Goal: Task Accomplishment & Management: Manage account settings

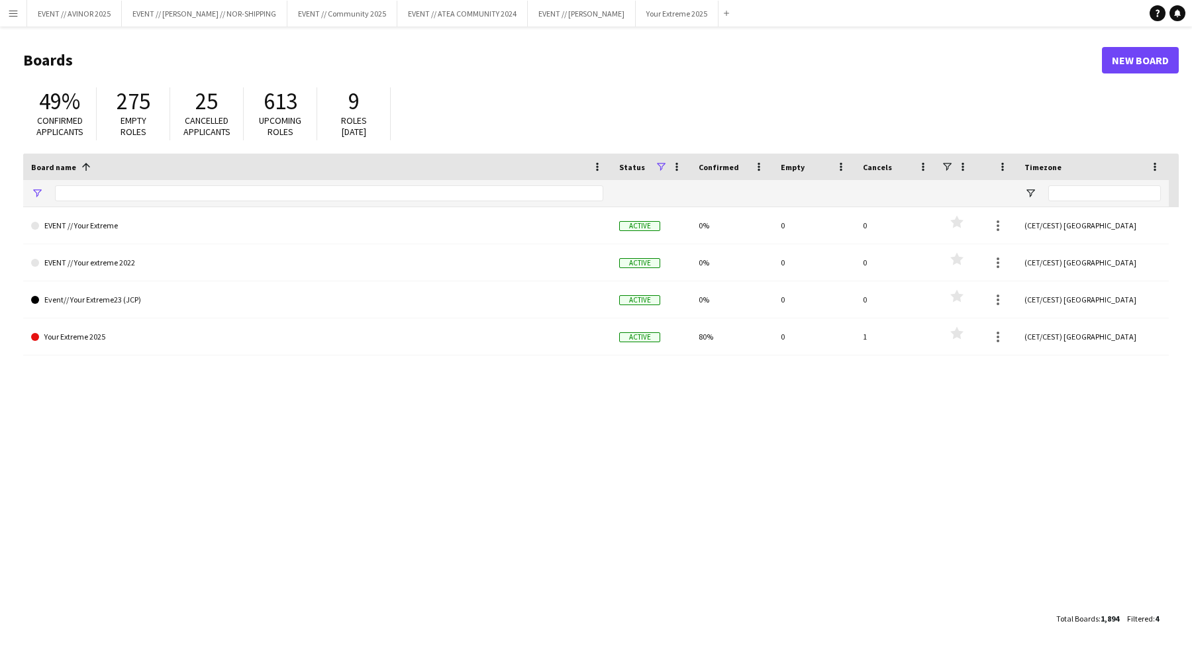
type input "******"
click at [427, 9] on button "EVENT // ATEA COMMUNITY 2024 Close" at bounding box center [462, 14] width 130 height 26
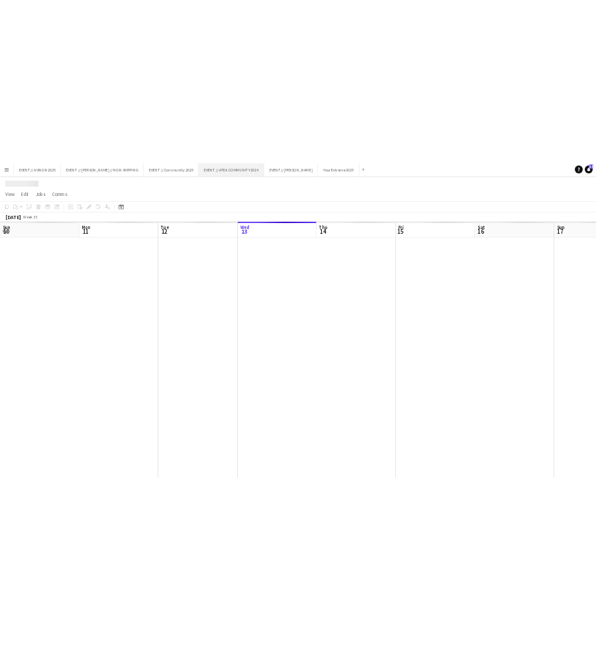
scroll to position [0, 316]
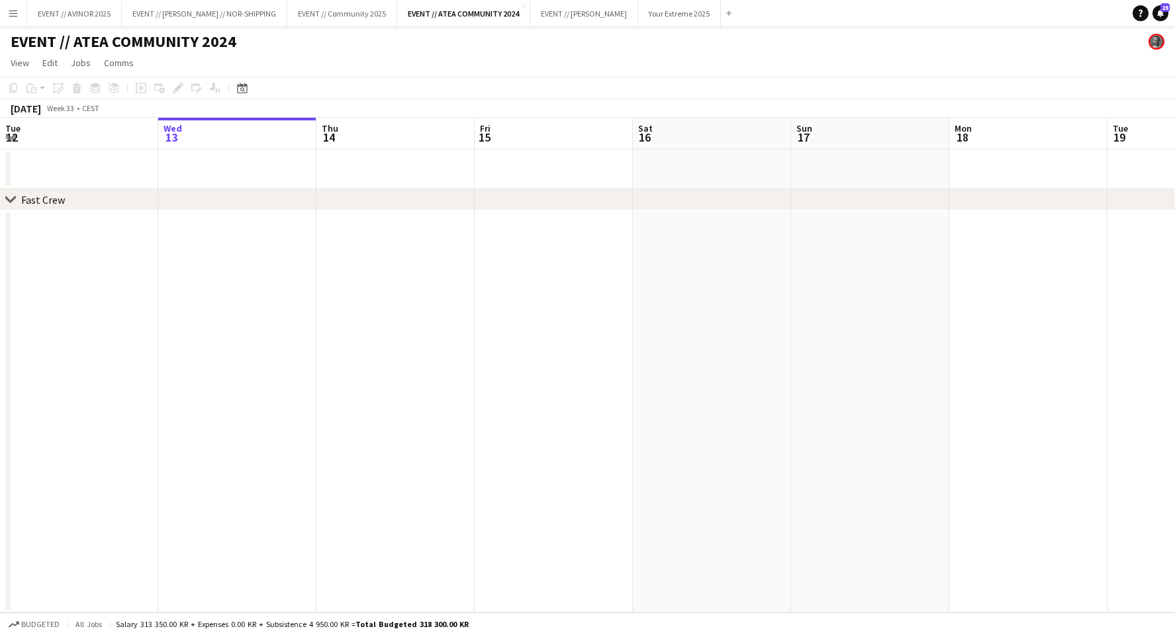
click at [11, 195] on icon "chevron-right" at bounding box center [10, 200] width 11 height 11
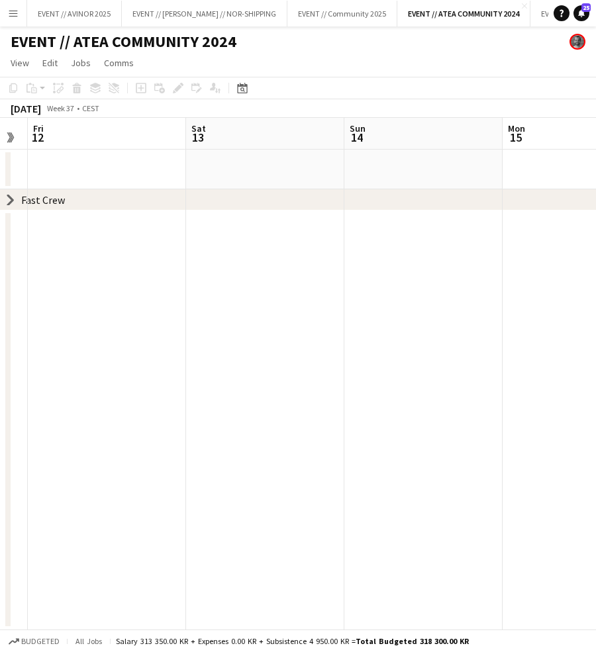
scroll to position [0, 308]
click at [41, 109] on div "September 2025" at bounding box center [26, 108] width 30 height 13
click at [98, 166] on app-date-cell at bounding box center [88, 170] width 158 height 40
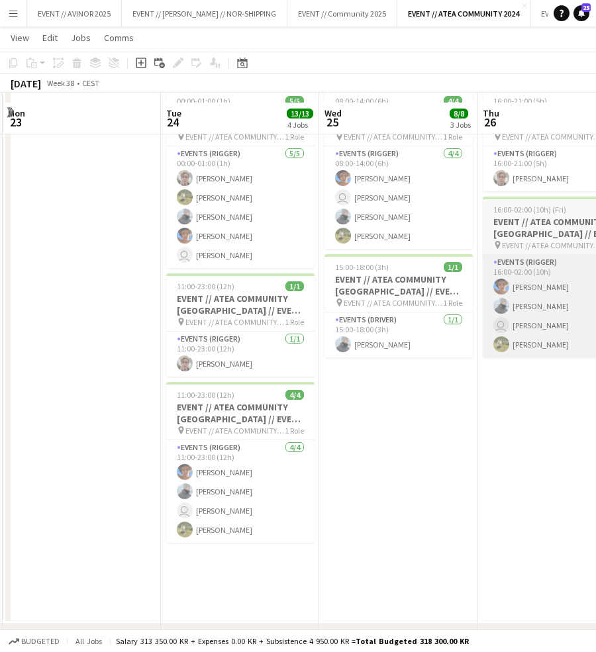
scroll to position [81, 0]
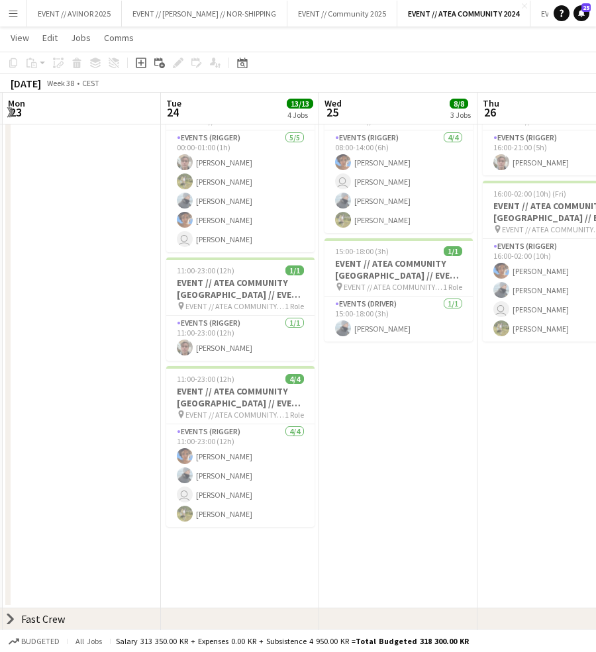
click at [7, 618] on icon "chevron-right" at bounding box center [10, 619] width 11 height 11
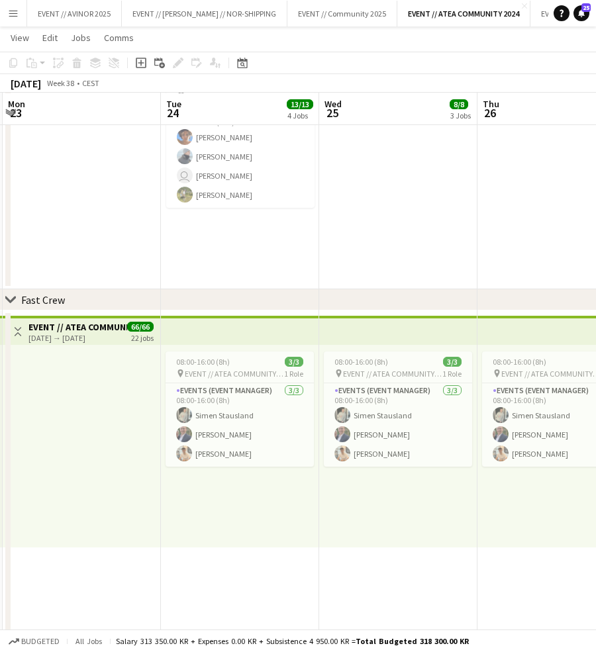
scroll to position [402, 0]
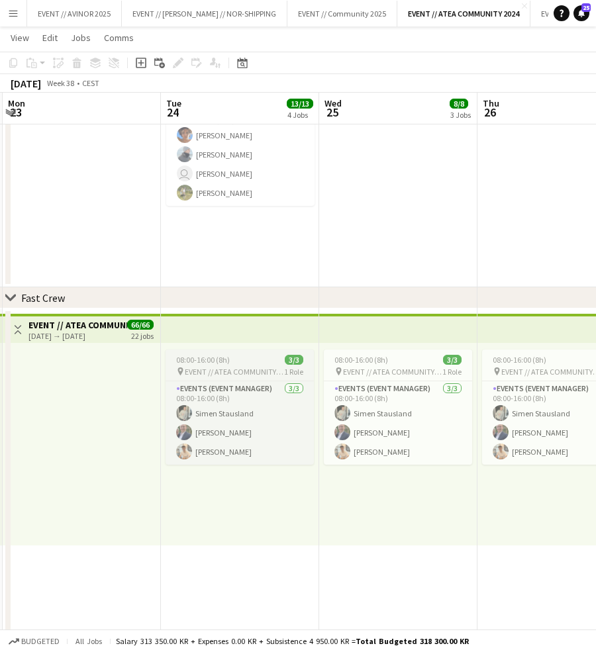
click at [245, 365] on app-job-card "08:00-16:00 (8h) 3/3 pin EVENT // ATEA COMMUNITY // CREW LEDER 1 Role Events (E…" at bounding box center [239, 407] width 148 height 115
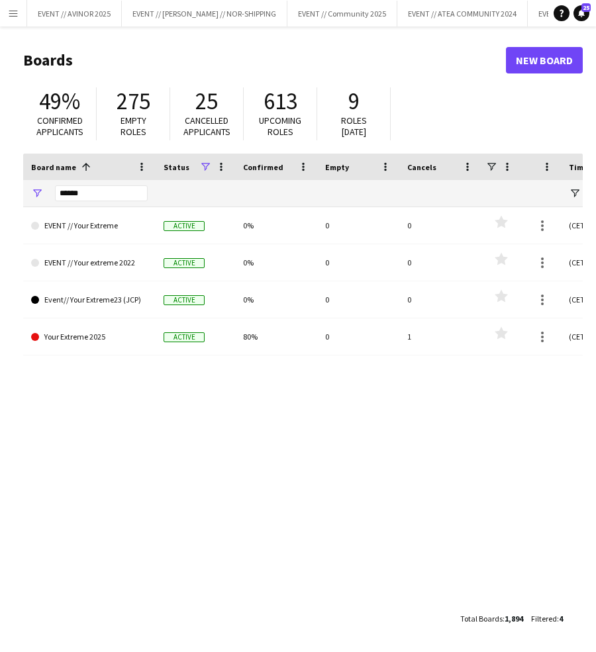
click at [15, 19] on button "Menu" at bounding box center [13, 13] width 26 height 26
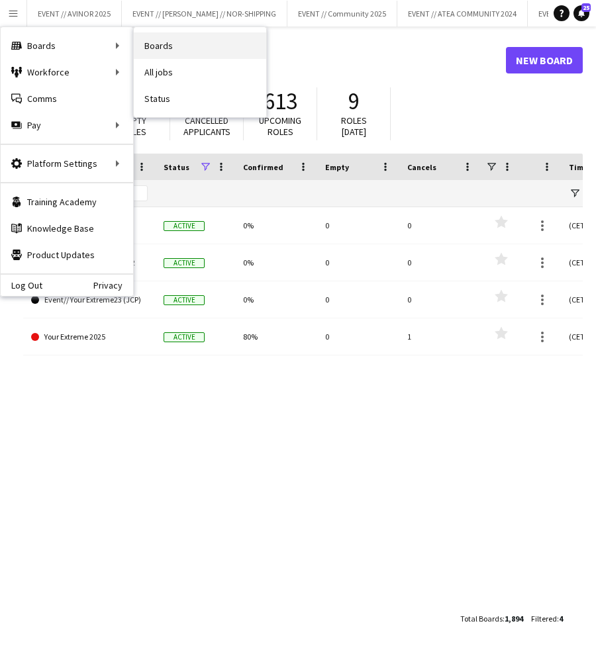
click at [146, 50] on link "Boards" at bounding box center [200, 45] width 132 height 26
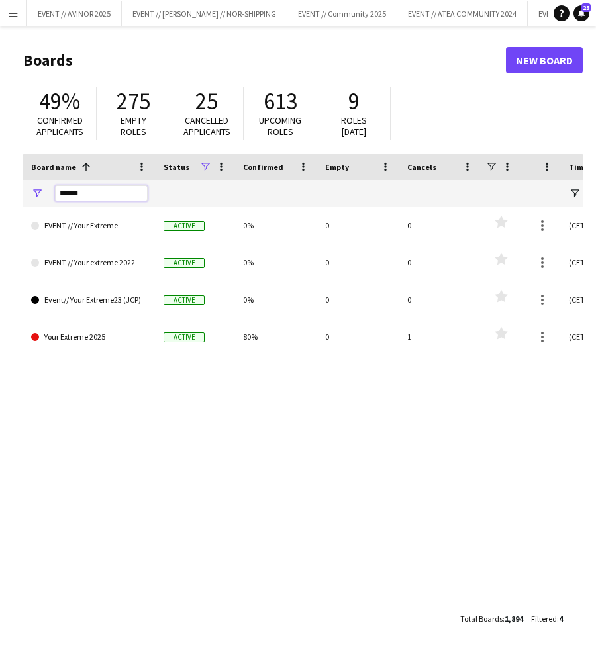
click at [120, 189] on input "******" at bounding box center [101, 193] width 93 height 16
type input "*********"
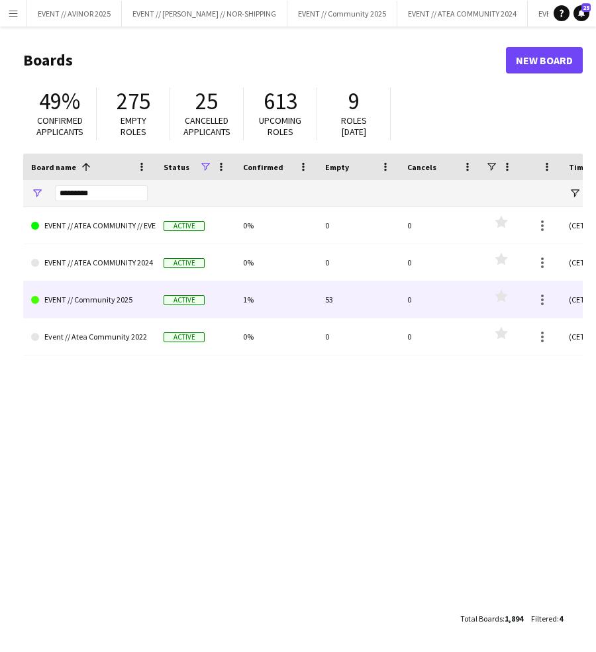
click at [107, 298] on link "EVENT // Community 2025" at bounding box center [89, 299] width 117 height 37
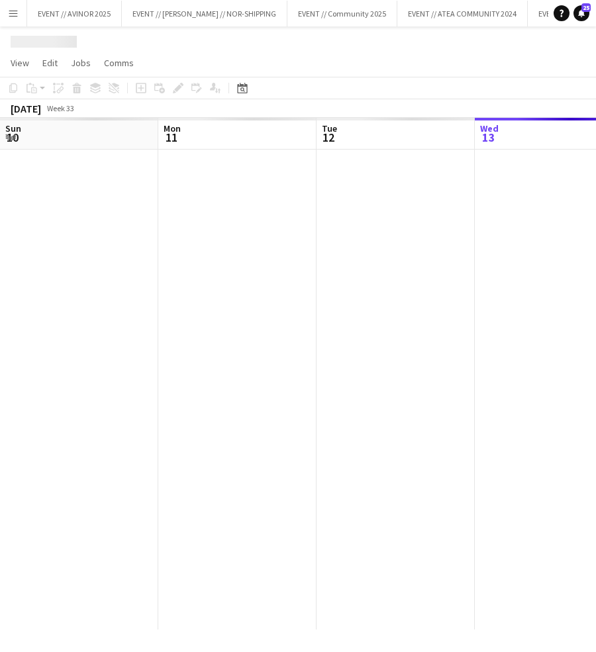
scroll to position [0, 316]
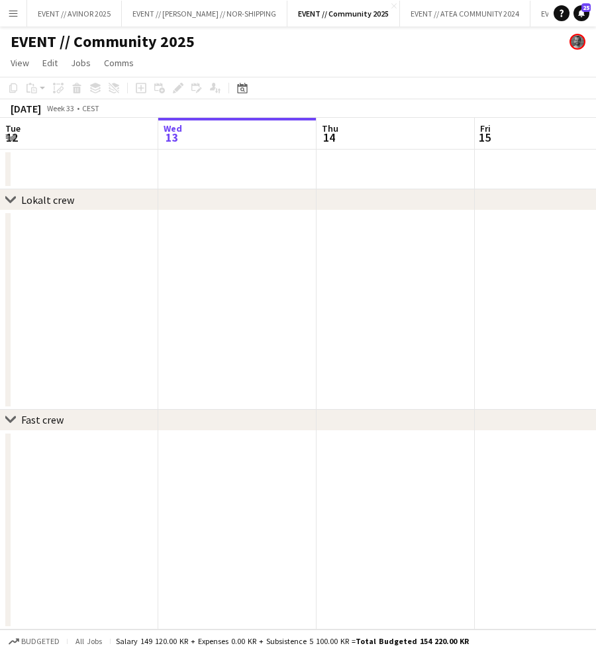
click at [164, 42] on h1 "EVENT // Community 2025" at bounding box center [103, 42] width 184 height 20
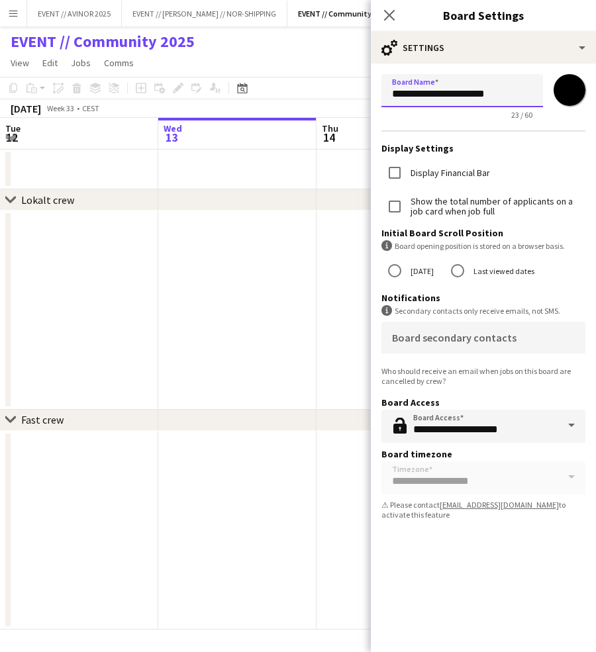
click at [434, 95] on input "**********" at bounding box center [462, 90] width 162 height 33
type input "**********"
click at [371, 120] on form "**********" at bounding box center [483, 300] width 225 height 472
click at [301, 56] on app-page-menu "View Day view expanded Day view collapsed Month view Date picker Jump to today …" at bounding box center [298, 64] width 596 height 25
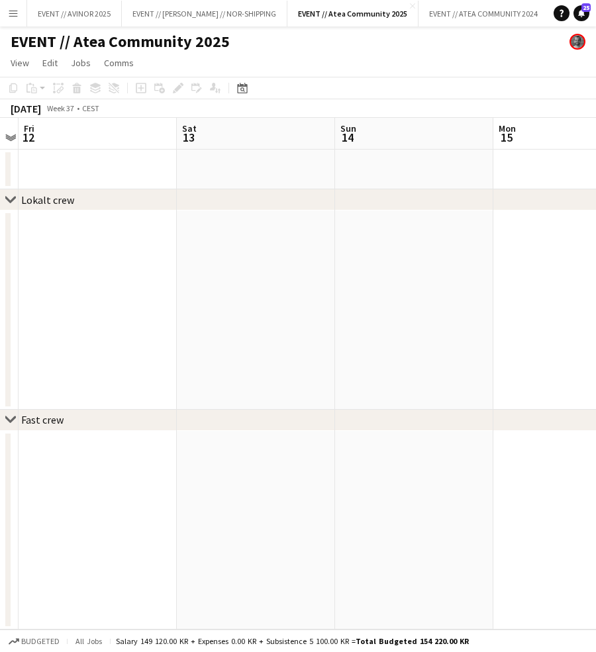
scroll to position [0, 464]
click at [83, 297] on app-date-cell at bounding box center [90, 310] width 158 height 199
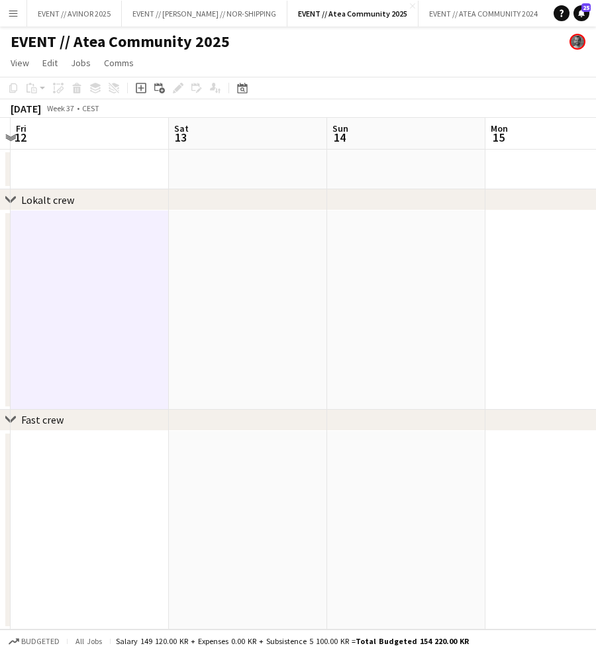
click at [88, 477] on app-date-cell at bounding box center [90, 530] width 158 height 199
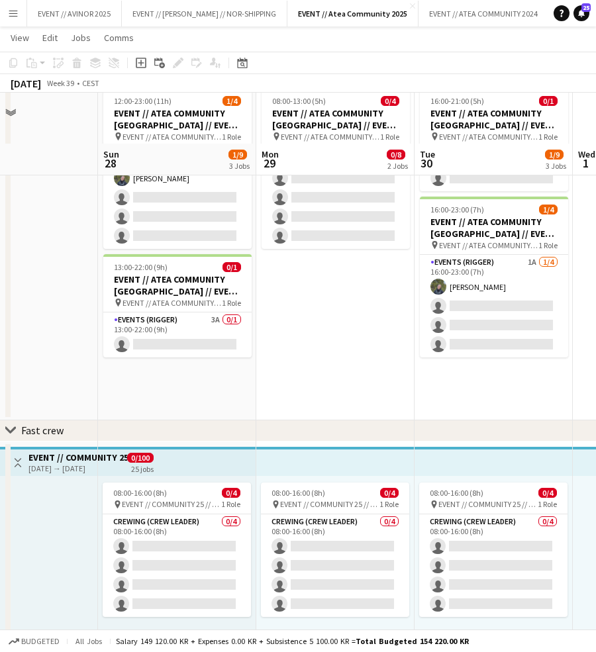
scroll to position [113, 0]
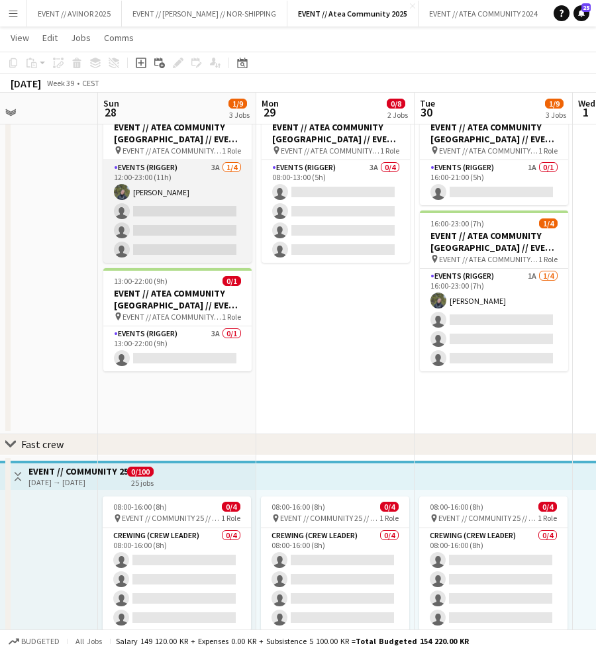
click at [168, 232] on app-card-role "Events (Rigger) 3A 1/4 12:00-23:00 (11h) Birk Sjølie single-neutral-actions sin…" at bounding box center [177, 211] width 148 height 103
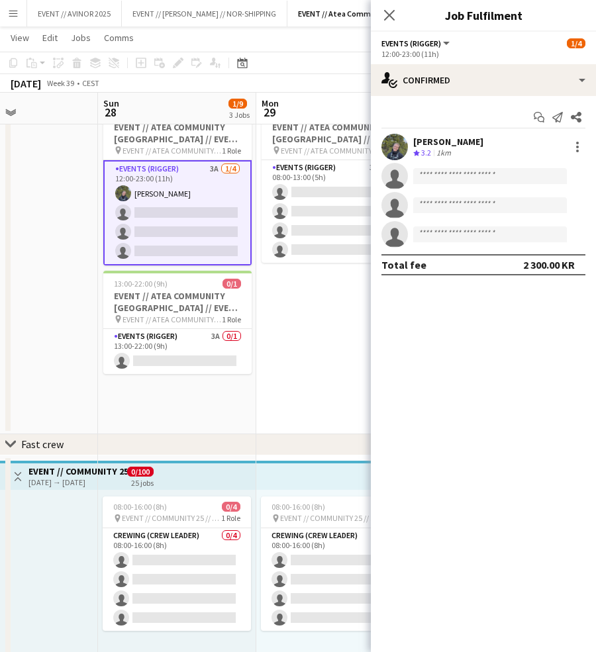
click at [435, 140] on div "Birk Sjølie" at bounding box center [448, 142] width 70 height 12
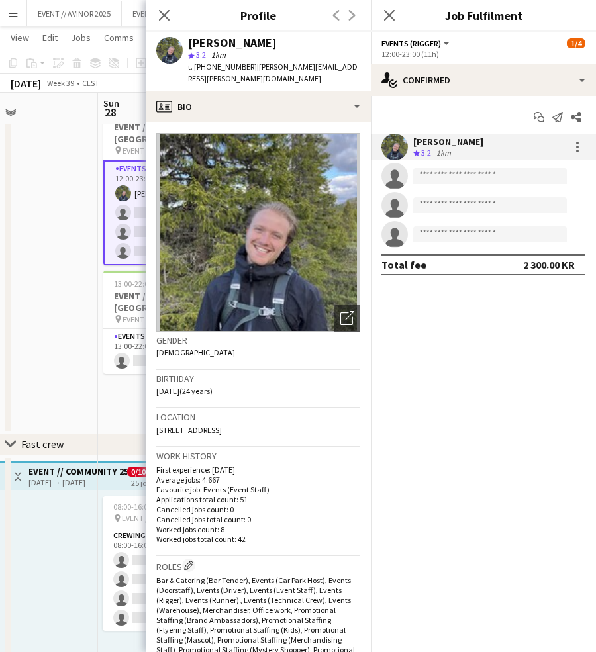
click at [435, 140] on div "Birk Sjølie" at bounding box center [448, 142] width 70 height 12
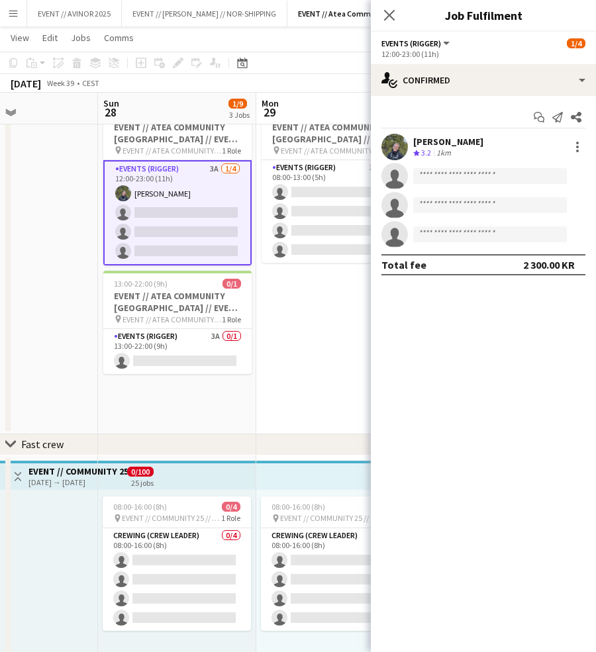
click at [286, 284] on app-date-cell "08:00-13:00 (5h) 0/4 EVENT // ATEA COMMUNITY TRONDHEIM // EVENT CREW pin EVENT …" at bounding box center [335, 266] width 158 height 338
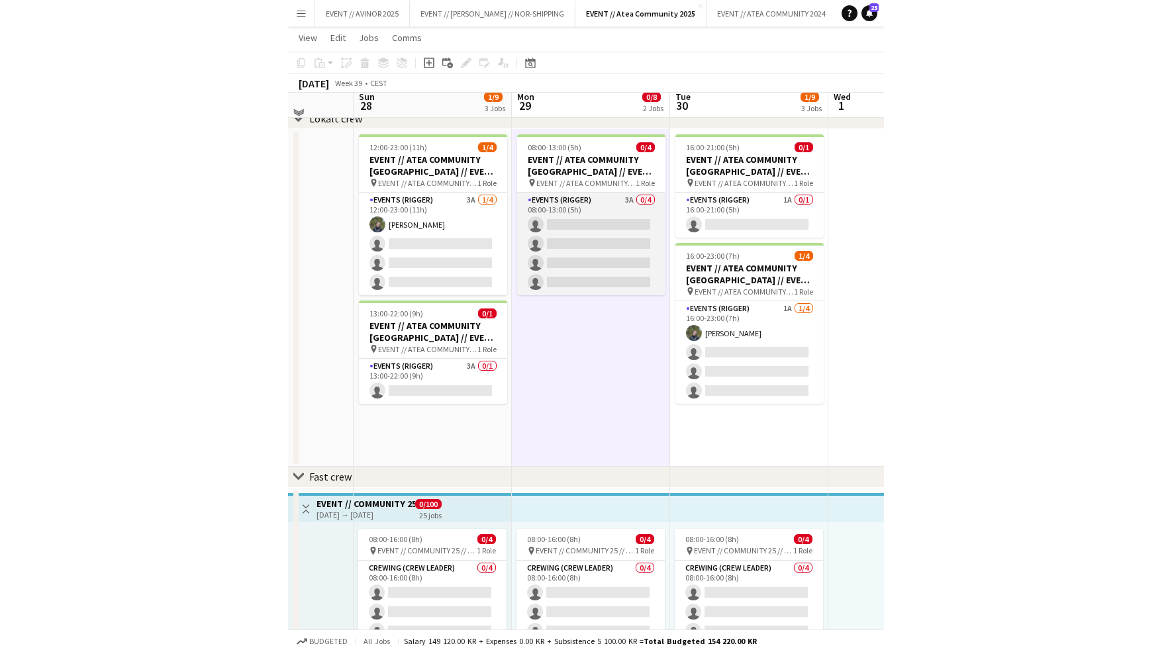
scroll to position [73, 0]
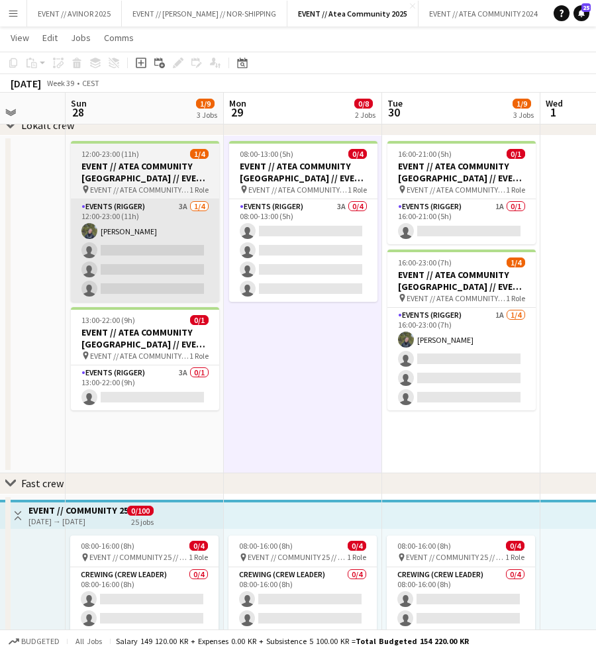
click at [189, 229] on app-card-role "Events (Rigger) 3A 1/4 12:00-23:00 (11h) Birk Sjølie single-neutral-actions sin…" at bounding box center [145, 250] width 148 height 103
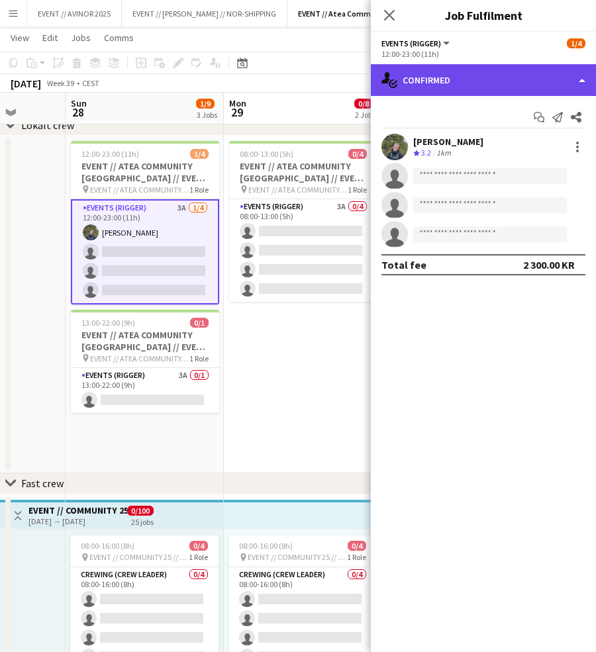
click at [440, 85] on div "single-neutral-actions-check-2 Confirmed" at bounding box center [483, 80] width 225 height 32
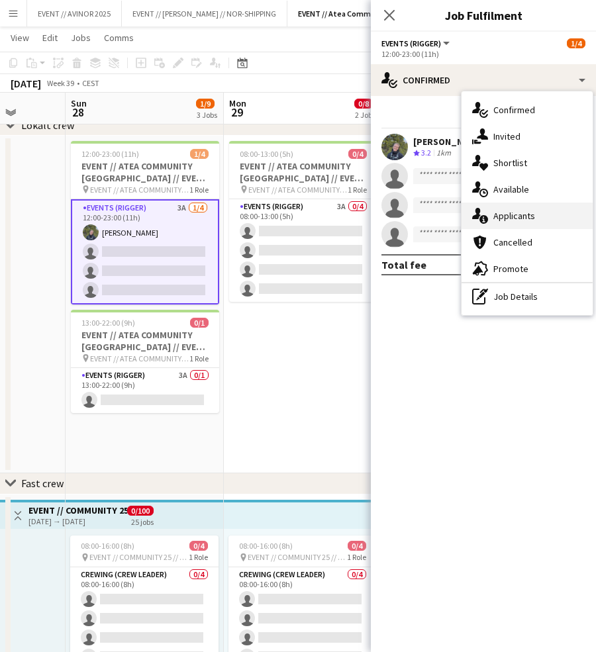
click at [498, 210] on div "single-neutral-actions-information Applicants" at bounding box center [526, 216] width 131 height 26
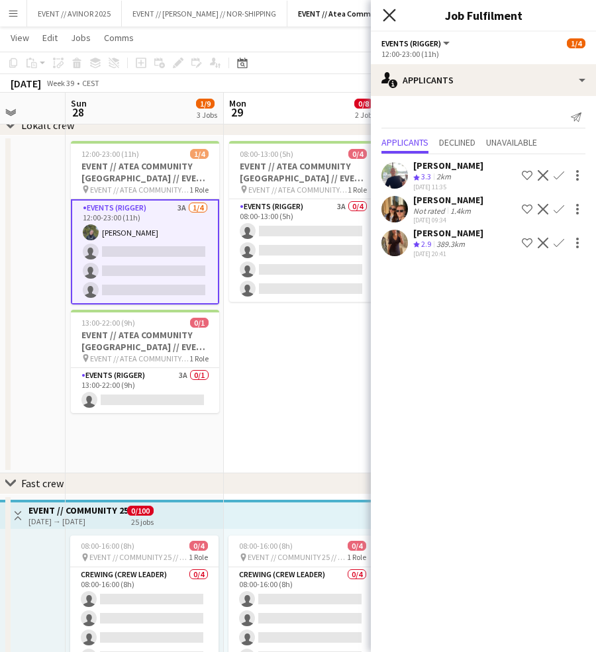
click at [389, 13] on icon "Close pop-in" at bounding box center [389, 15] width 13 height 13
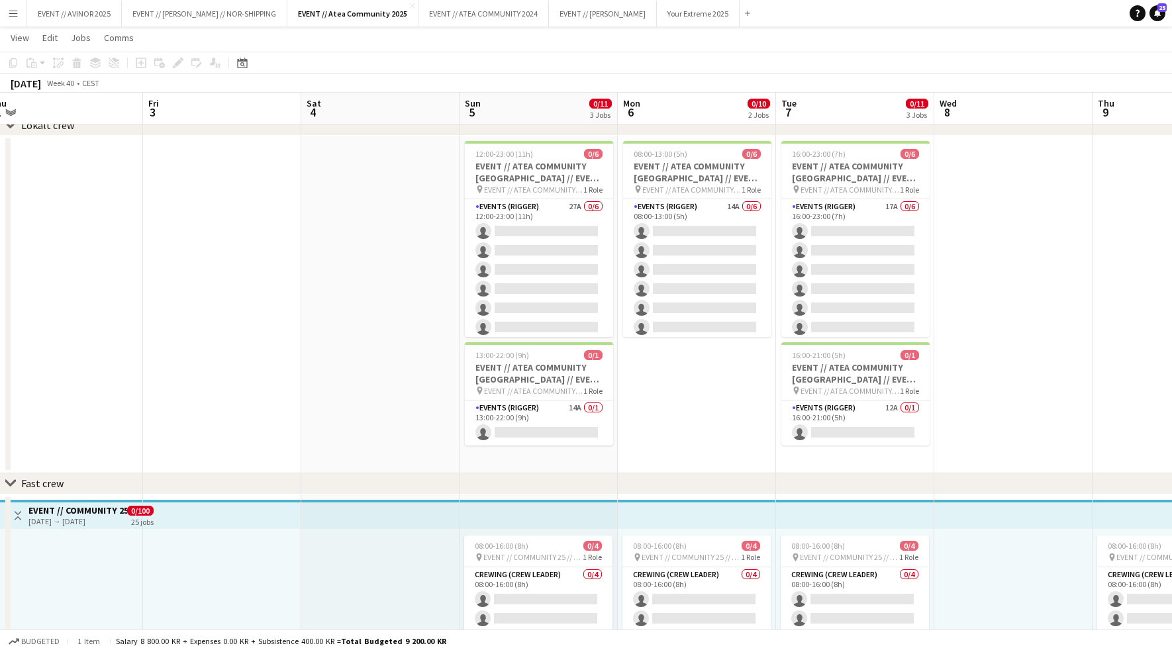
scroll to position [0, 489]
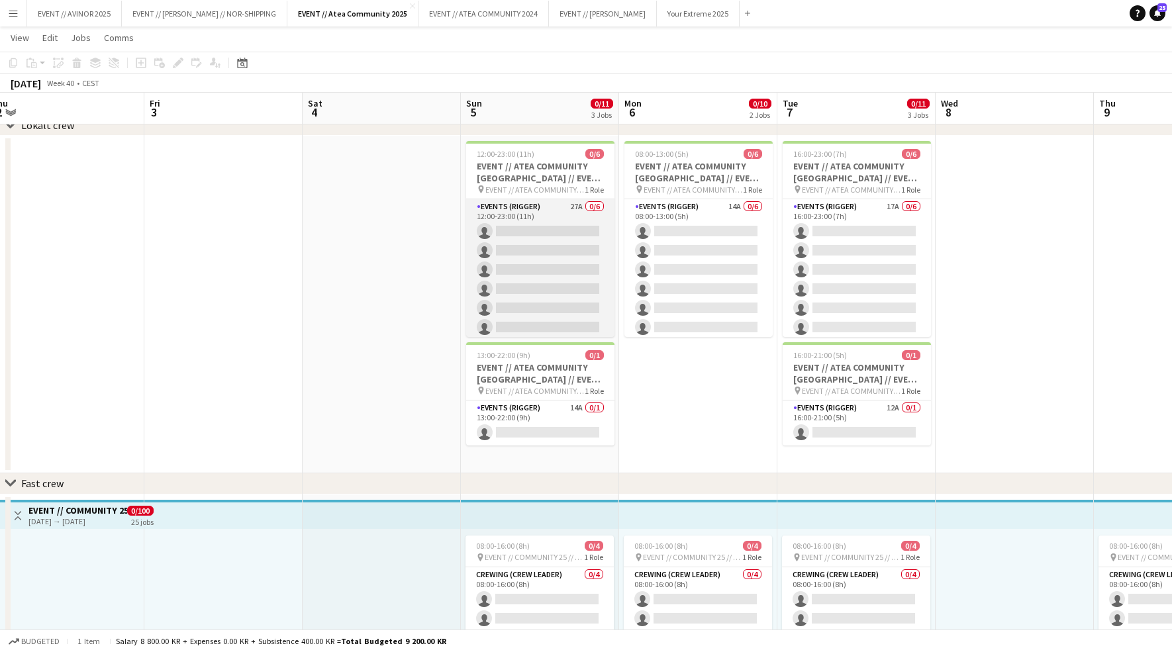
click at [545, 240] on app-card-role "Events (Rigger) 27A 0/6 12:00-23:00 (11h) single-neutral-actions single-neutral…" at bounding box center [540, 269] width 148 height 141
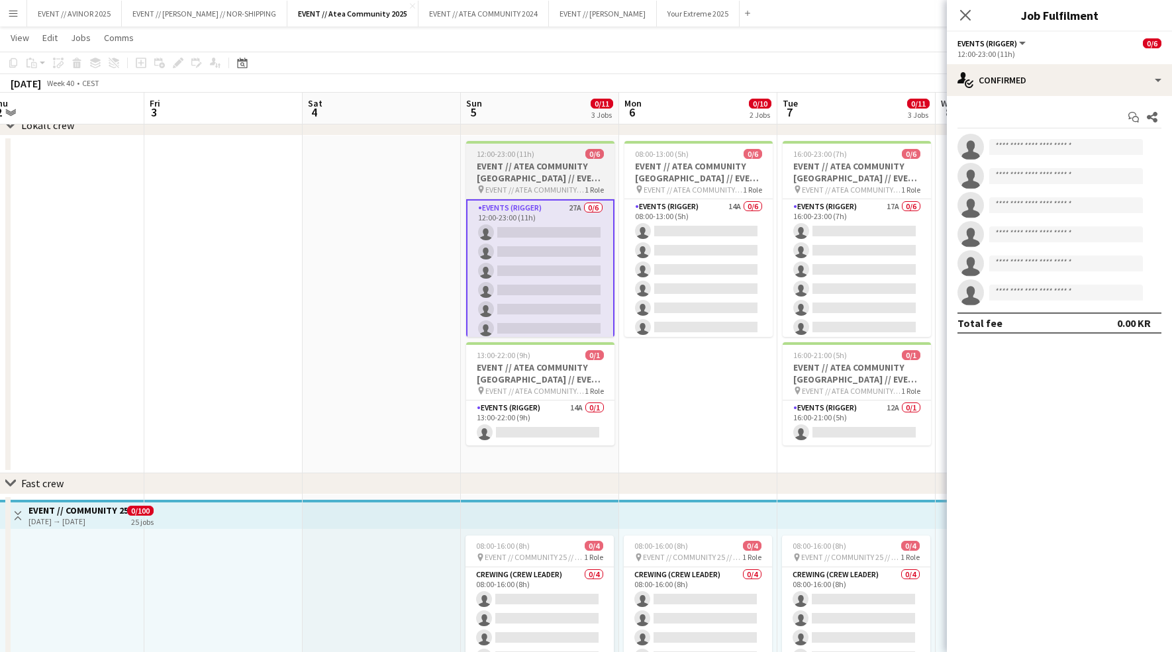
click at [547, 170] on h3 "EVENT // ATEA COMMUNITY OSLO // EVENT CREW" at bounding box center [540, 172] width 148 height 24
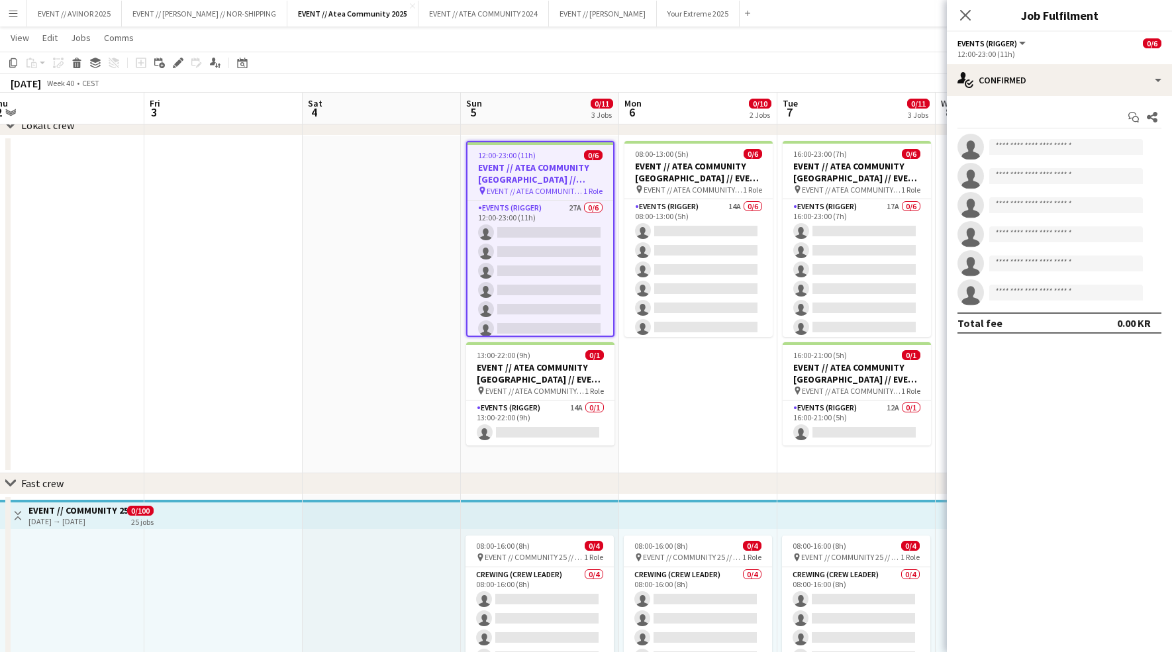
click at [595, 1] on div "Close pop-in" at bounding box center [965, 15] width 37 height 30
click at [595, 11] on icon "Close pop-in" at bounding box center [965, 15] width 13 height 13
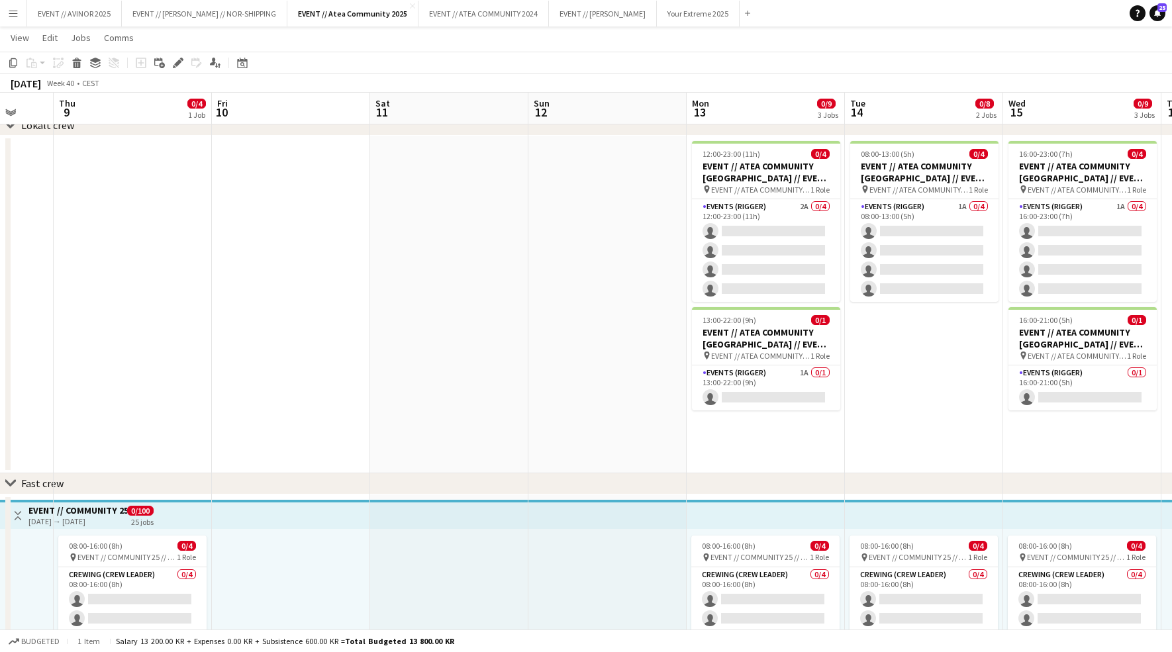
scroll to position [0, 470]
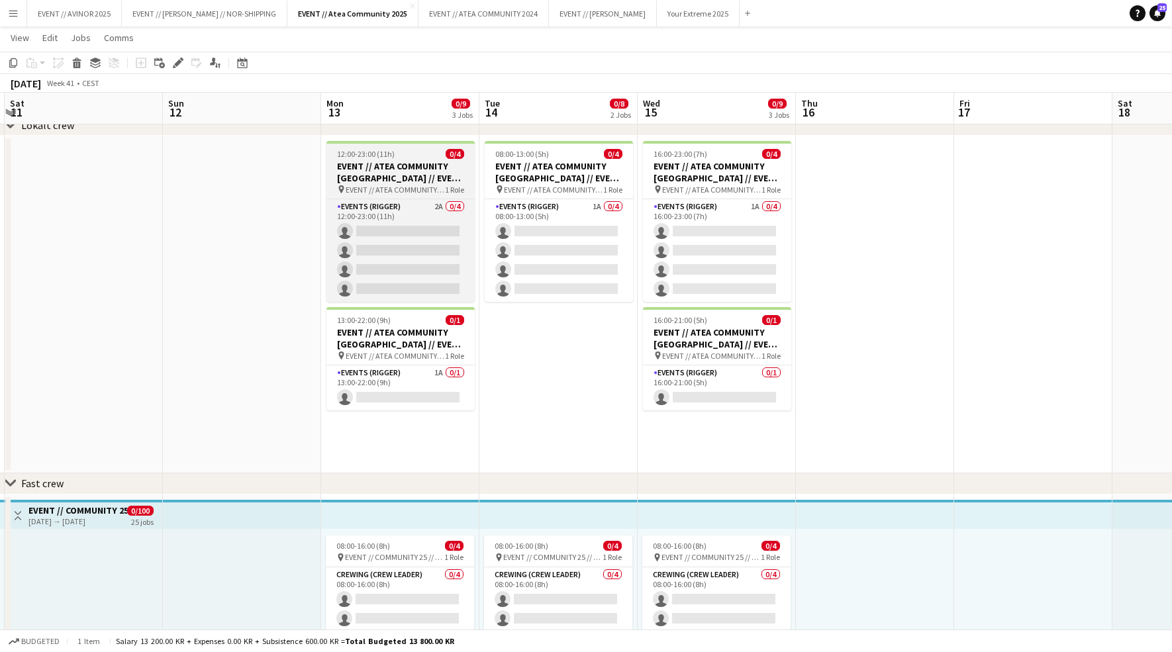
click at [438, 178] on h3 "EVENT // ATEA COMMUNITY KRISTIANSAND // EVENT CREW" at bounding box center [400, 172] width 148 height 24
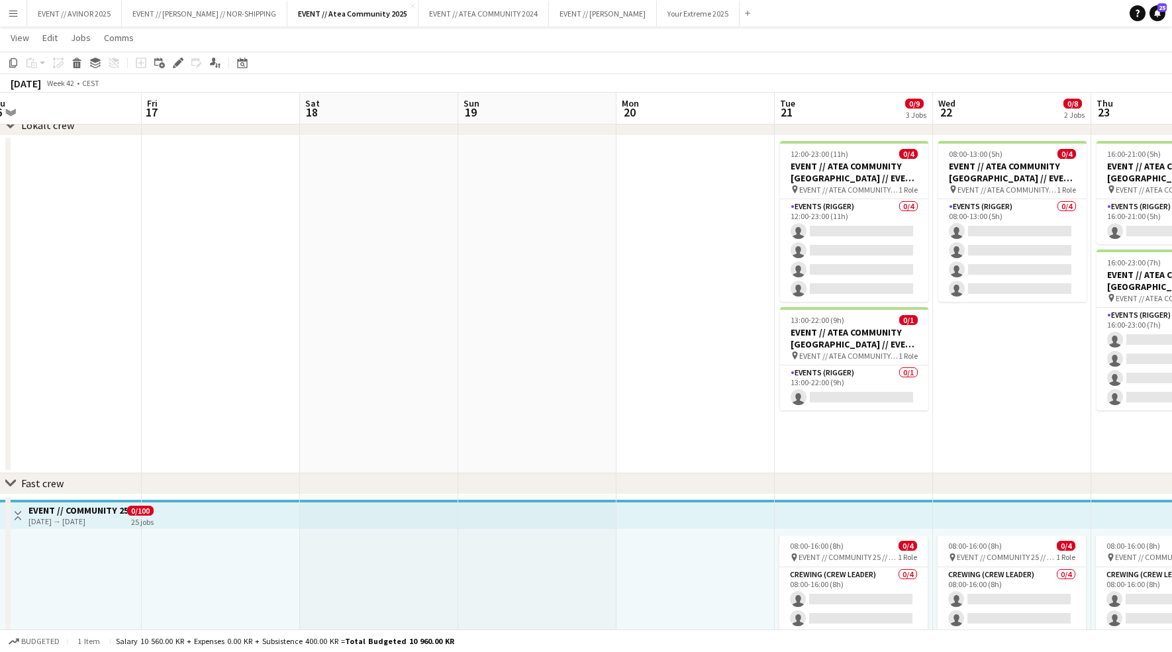
scroll to position [0, 520]
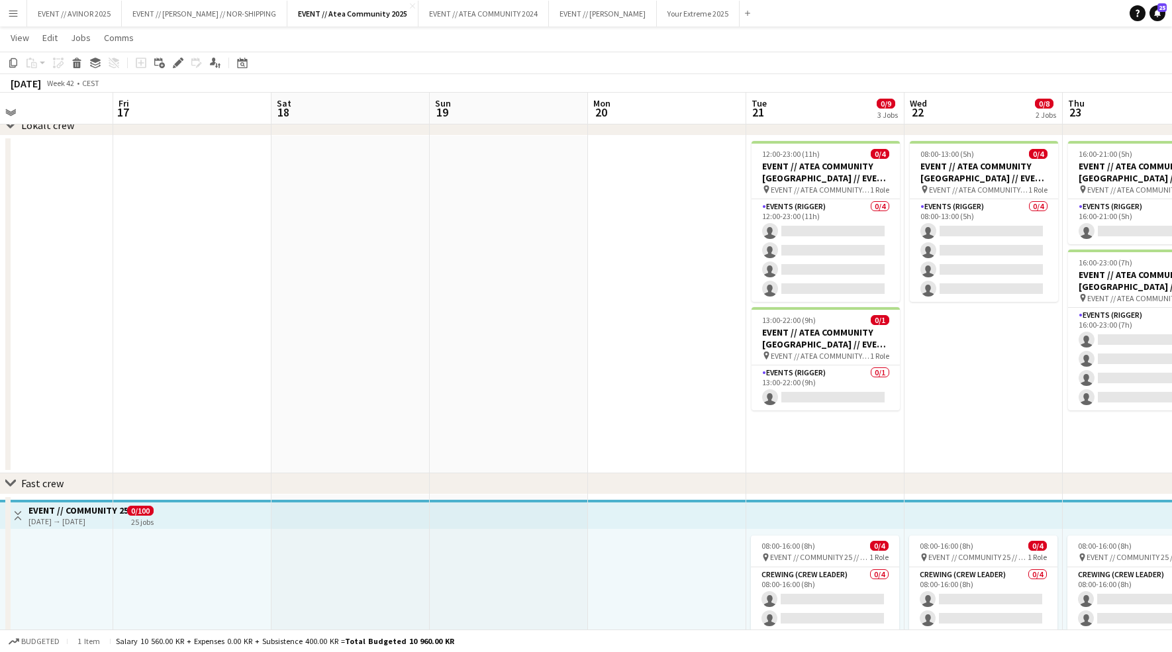
click at [15, 13] on app-icon "Menu" at bounding box center [13, 13] width 11 height 11
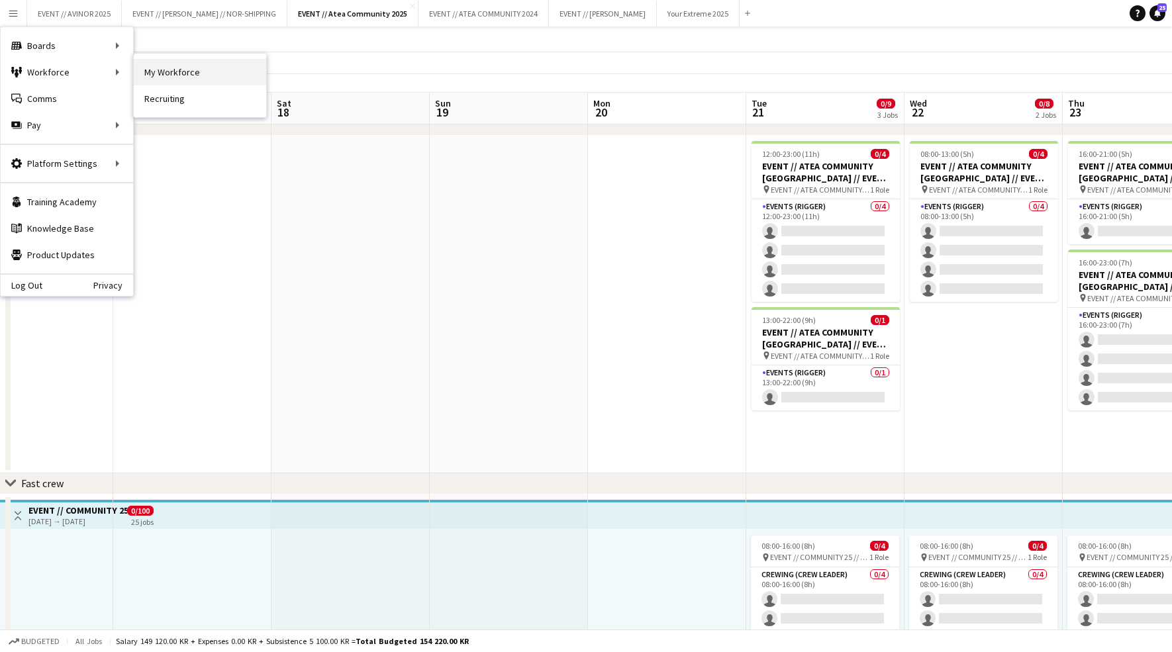
click at [206, 79] on link "My Workforce" at bounding box center [200, 72] width 132 height 26
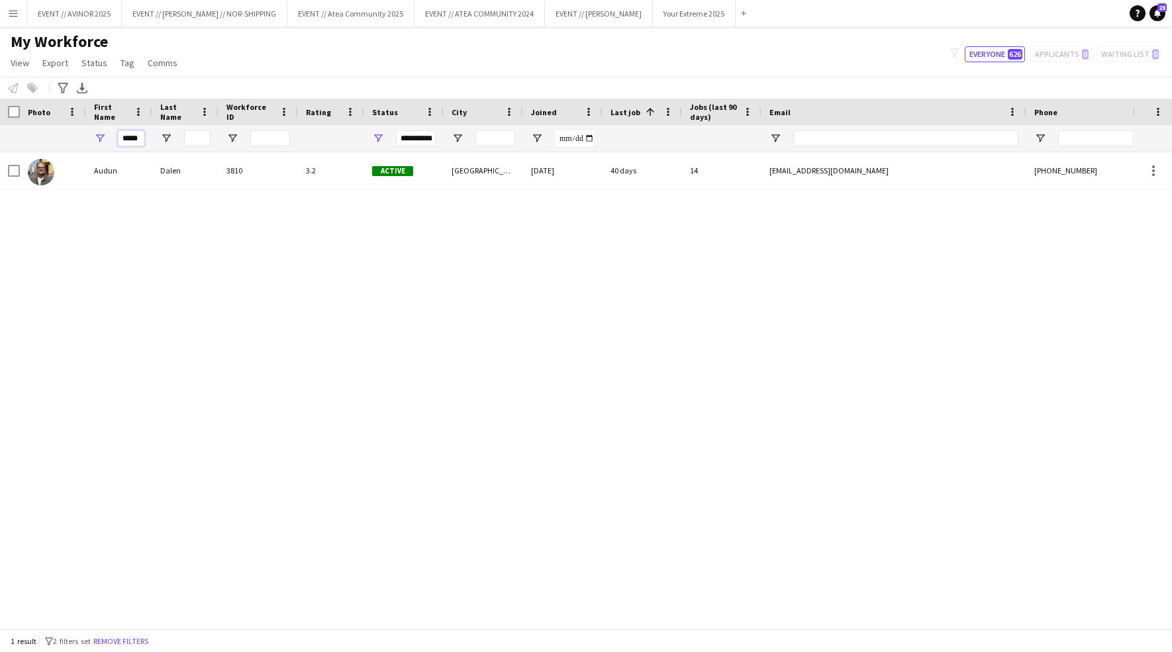
click at [132, 136] on input "*****" at bounding box center [131, 138] width 26 height 16
type input "*******"
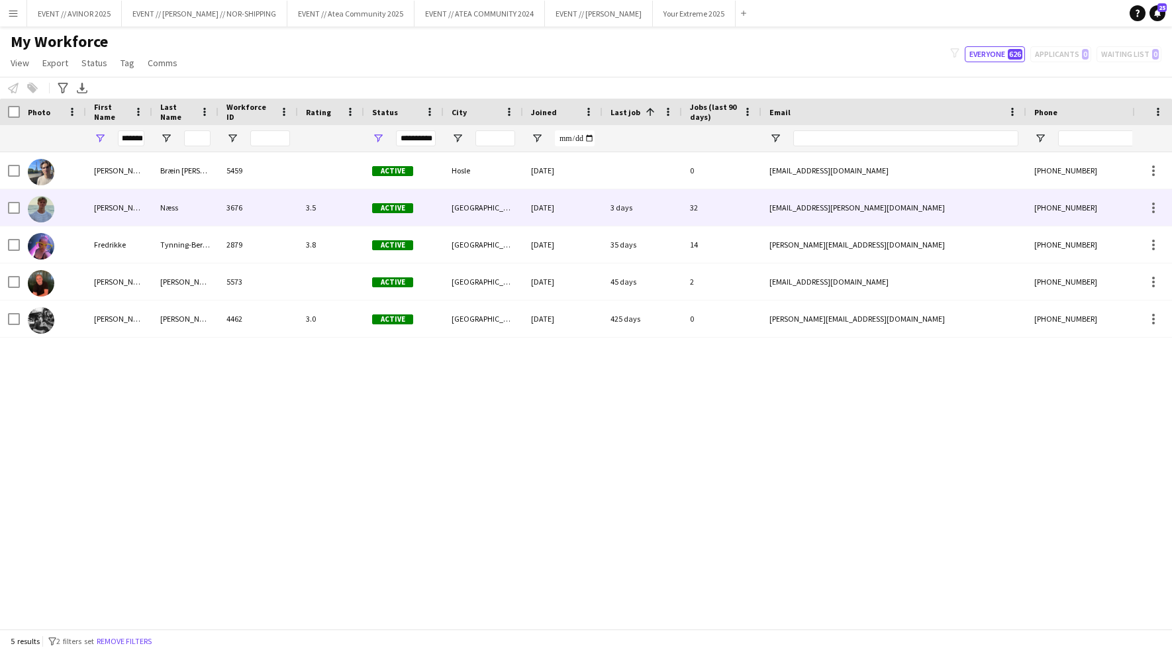
click at [128, 205] on div "Fredrik Bronken" at bounding box center [119, 207] width 66 height 36
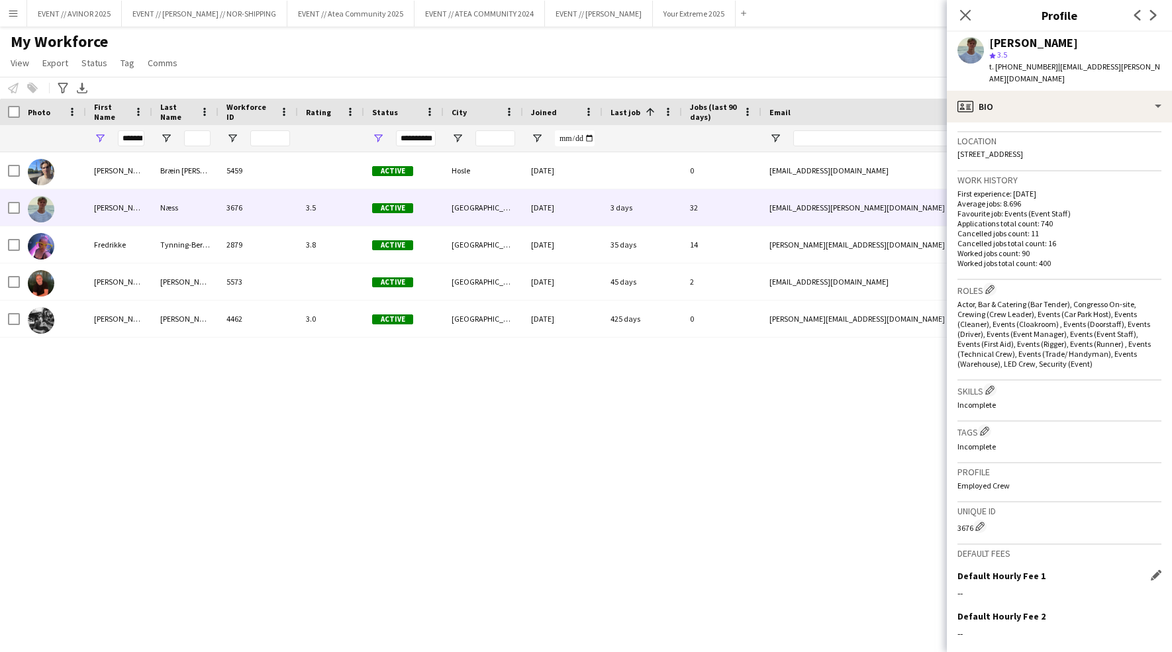
scroll to position [389, 0]
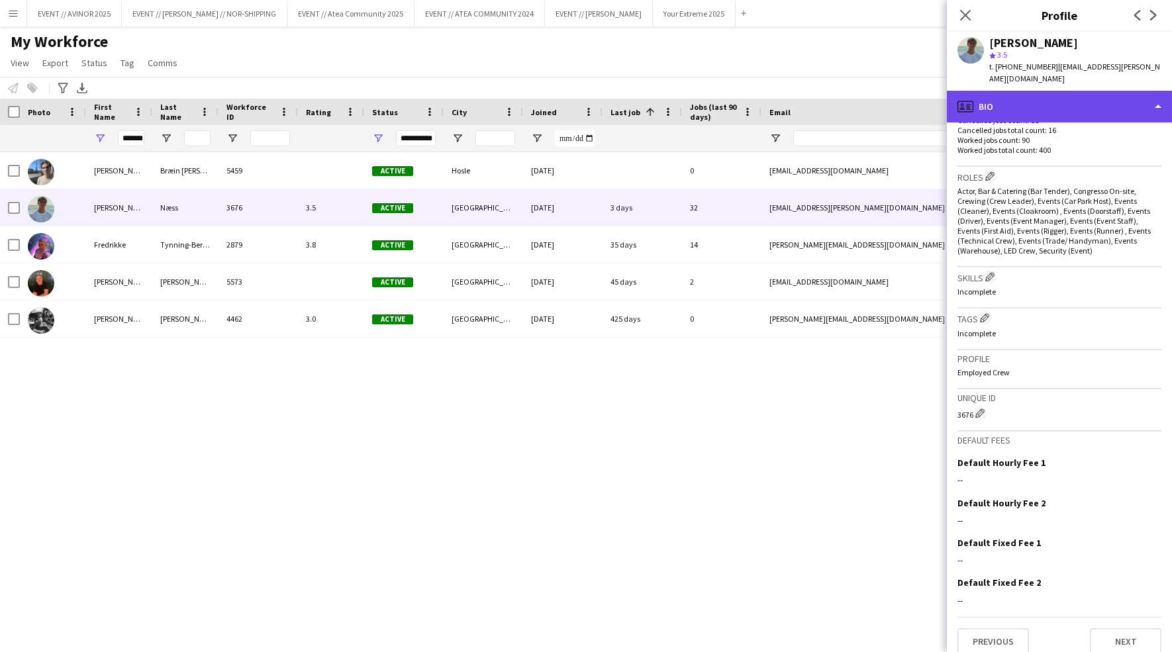
click at [595, 97] on div "profile Bio" at bounding box center [1059, 107] width 225 height 32
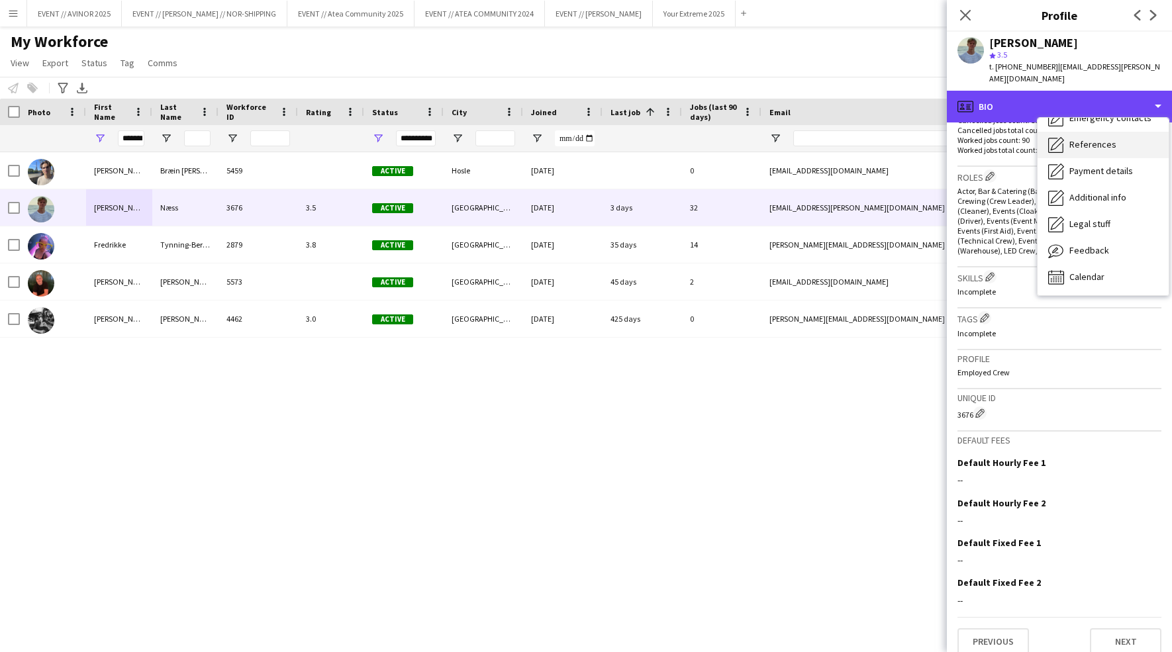
scroll to position [123, 0]
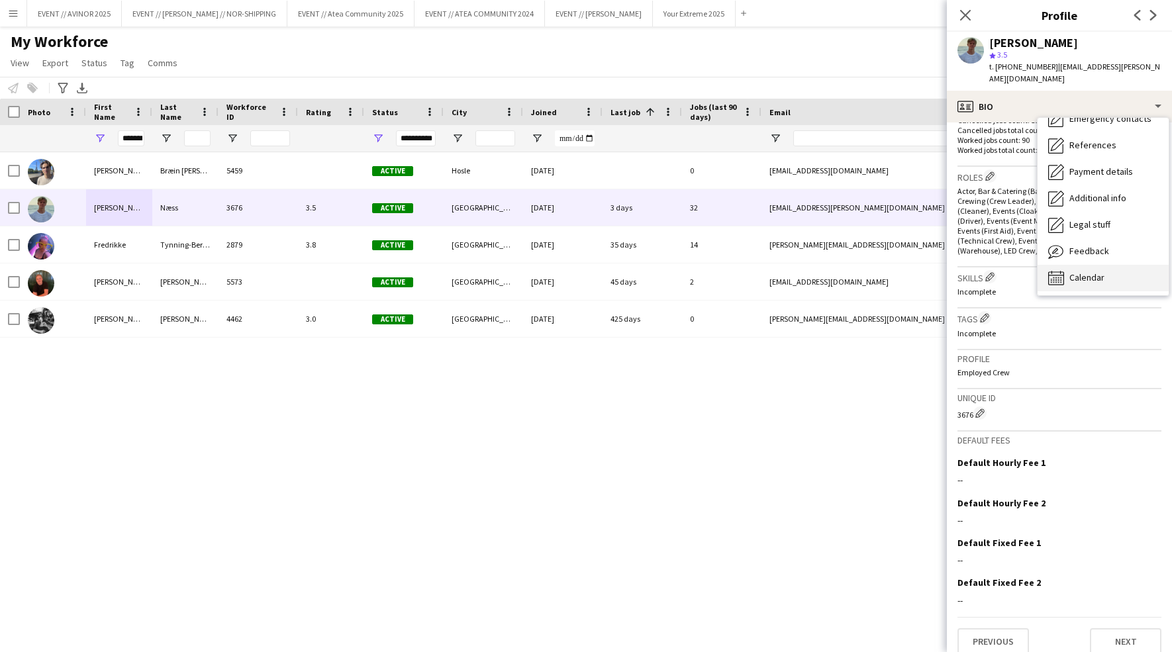
click at [595, 271] on span "Calendar" at bounding box center [1086, 277] width 35 height 12
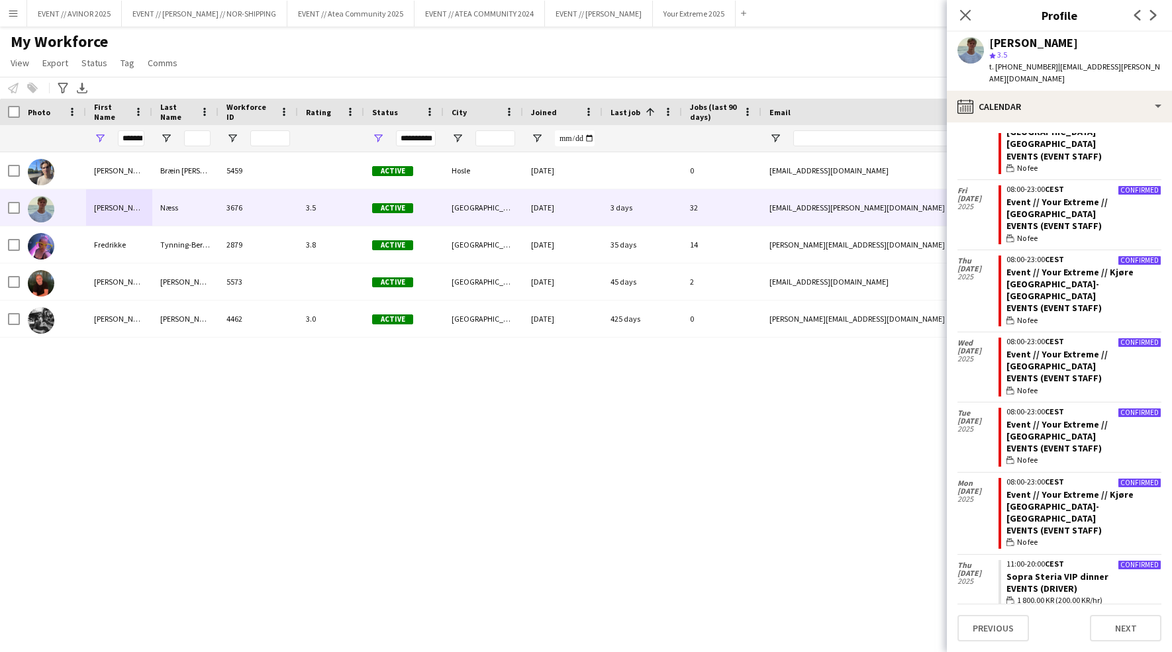
scroll to position [2547, 0]
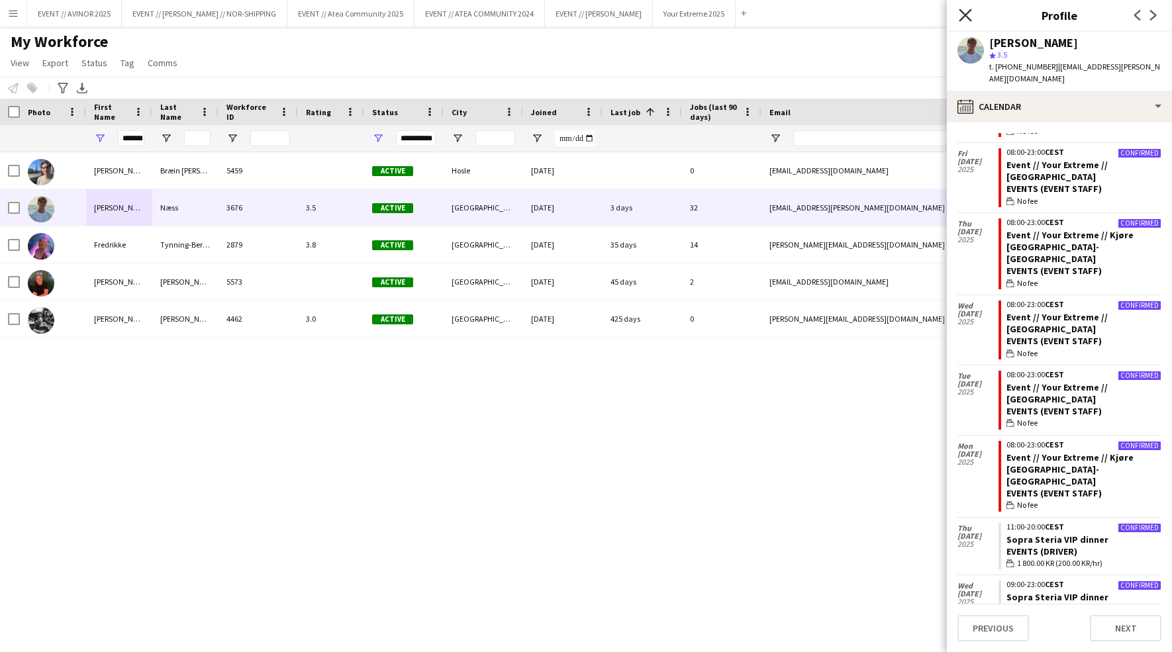
click at [595, 16] on icon at bounding box center [965, 15] width 13 height 13
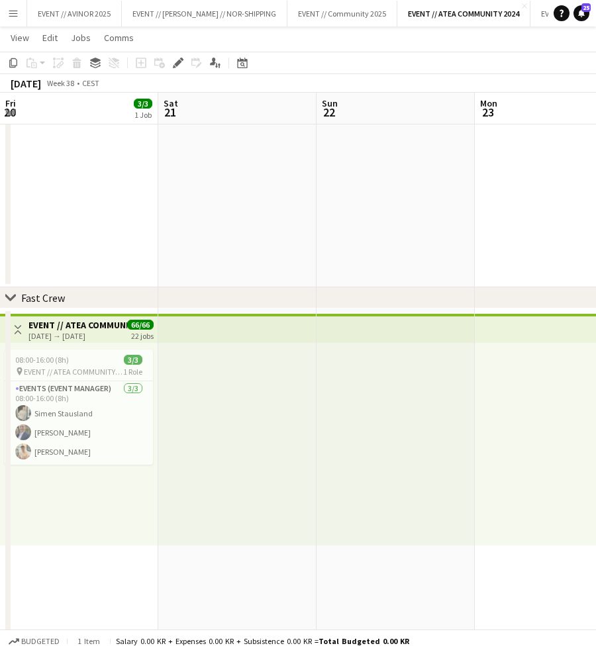
scroll to position [0, 472]
